Goal: Check status: Check status

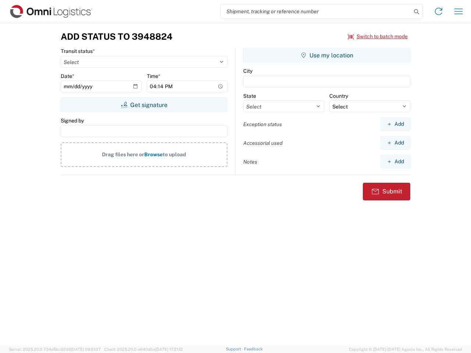
click at [316, 11] on input "search" at bounding box center [316, 11] width 191 height 14
click at [416, 12] on icon at bounding box center [416, 12] width 10 height 10
click at [439, 11] on icon at bounding box center [439, 12] width 12 height 12
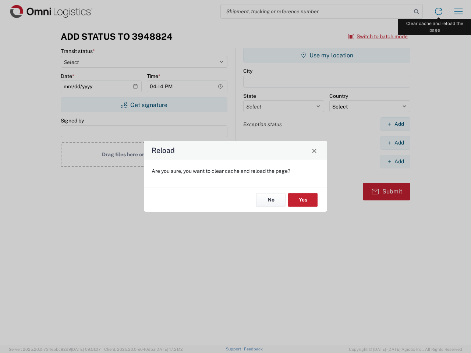
click at [458, 11] on div "Reload Are you sure, you want to clear cache and reload the page? No Yes" at bounding box center [235, 176] width 471 height 353
click at [378, 36] on div "Reload Are you sure, you want to clear cache and reload the page? No Yes" at bounding box center [235, 176] width 471 height 353
click at [144, 105] on div "Reload Are you sure, you want to clear cache and reload the page? No Yes" at bounding box center [235, 176] width 471 height 353
click at [327, 55] on div "Reload Are you sure, you want to clear cache and reload the page? No Yes" at bounding box center [235, 176] width 471 height 353
click at [395, 124] on div "Reload Are you sure, you want to clear cache and reload the page? No Yes" at bounding box center [235, 176] width 471 height 353
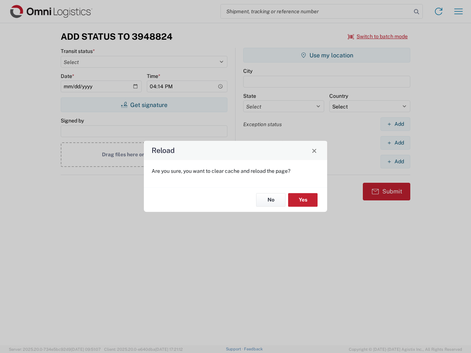
click at [395, 143] on div "Reload Are you sure, you want to clear cache and reload the page? No Yes" at bounding box center [235, 176] width 471 height 353
click at [395, 162] on div "Reload Are you sure, you want to clear cache and reload the page? No Yes" at bounding box center [235, 176] width 471 height 353
